Goal: Navigation & Orientation: Go to known website

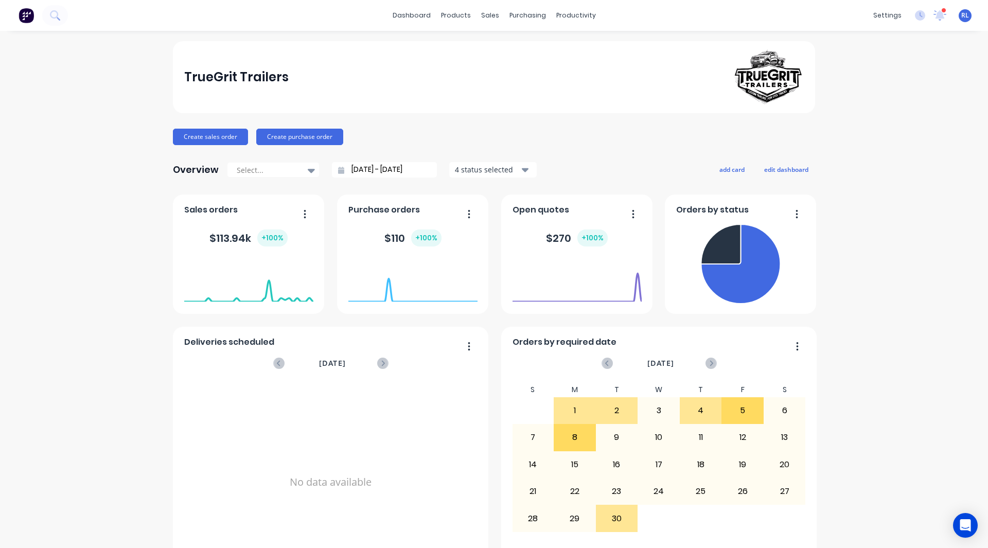
click at [104, 444] on div "TrueGrit Trailers Create sales order Create purchase order Overview Select... […" at bounding box center [494, 309] width 988 height 537
click at [882, 204] on div "TrueGrit Trailers Create sales order Create purchase order Overview Select... […" at bounding box center [494, 309] width 988 height 537
click at [35, 158] on div "TrueGrit Trailers Create sales order Create purchase order Overview Select... […" at bounding box center [494, 309] width 988 height 537
click at [962, 16] on div "RL TrueGrit Trailers [PERSON_NAME] Administrator Profile Sign out" at bounding box center [965, 15] width 13 height 13
click at [962, 16] on span "RL" at bounding box center [966, 15] width 8 height 9
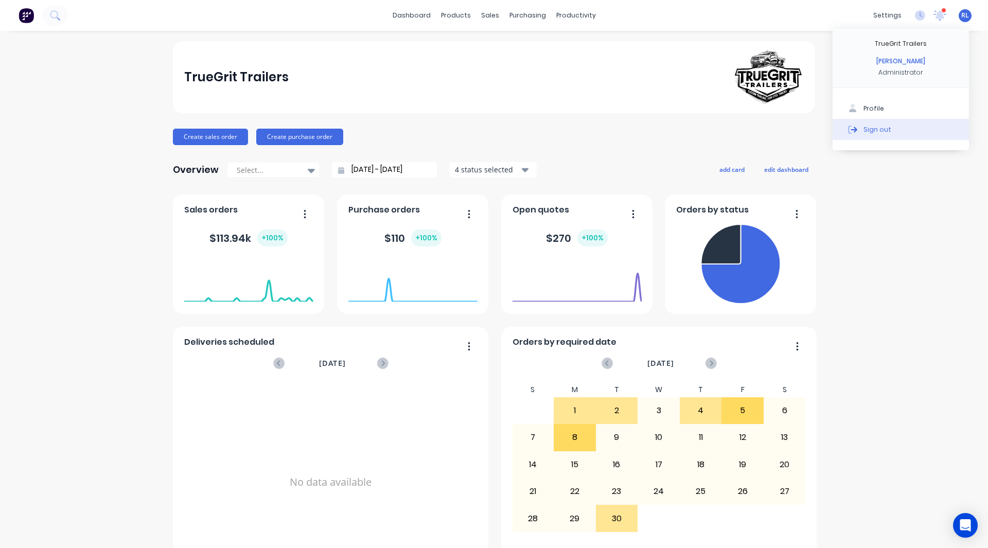
click at [882, 127] on button "Sign out" at bounding box center [901, 129] width 136 height 21
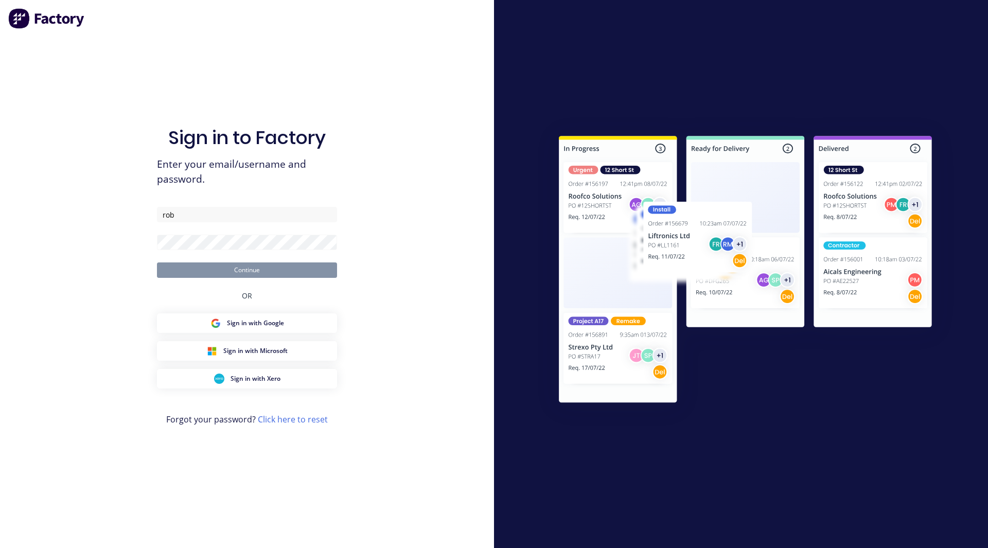
type input "[EMAIL_ADDRESS][DOMAIN_NAME]"
click at [157, 263] on button "Continue" at bounding box center [247, 270] width 180 height 15
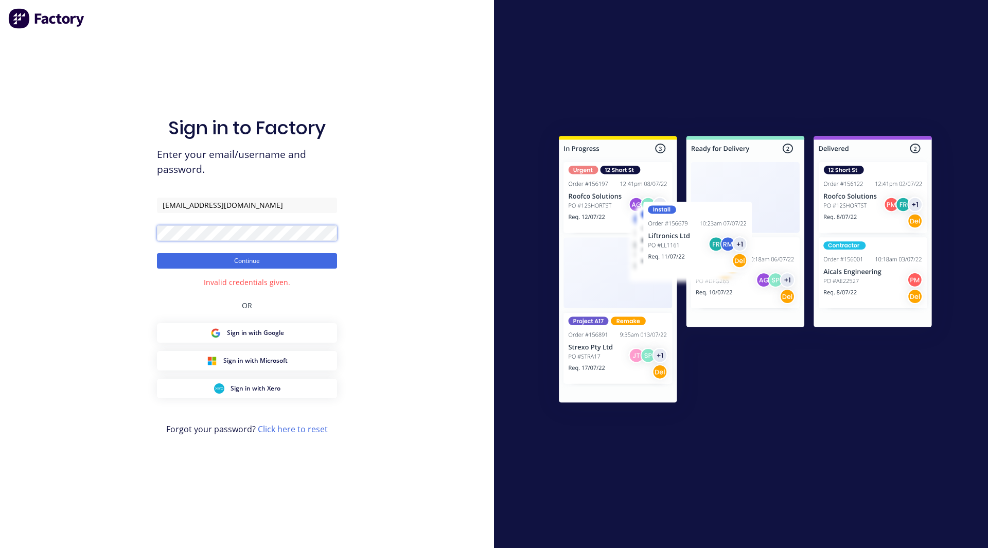
click at [157, 253] on button "Continue" at bounding box center [247, 260] width 180 height 15
